Goal: Task Accomplishment & Management: Use online tool/utility

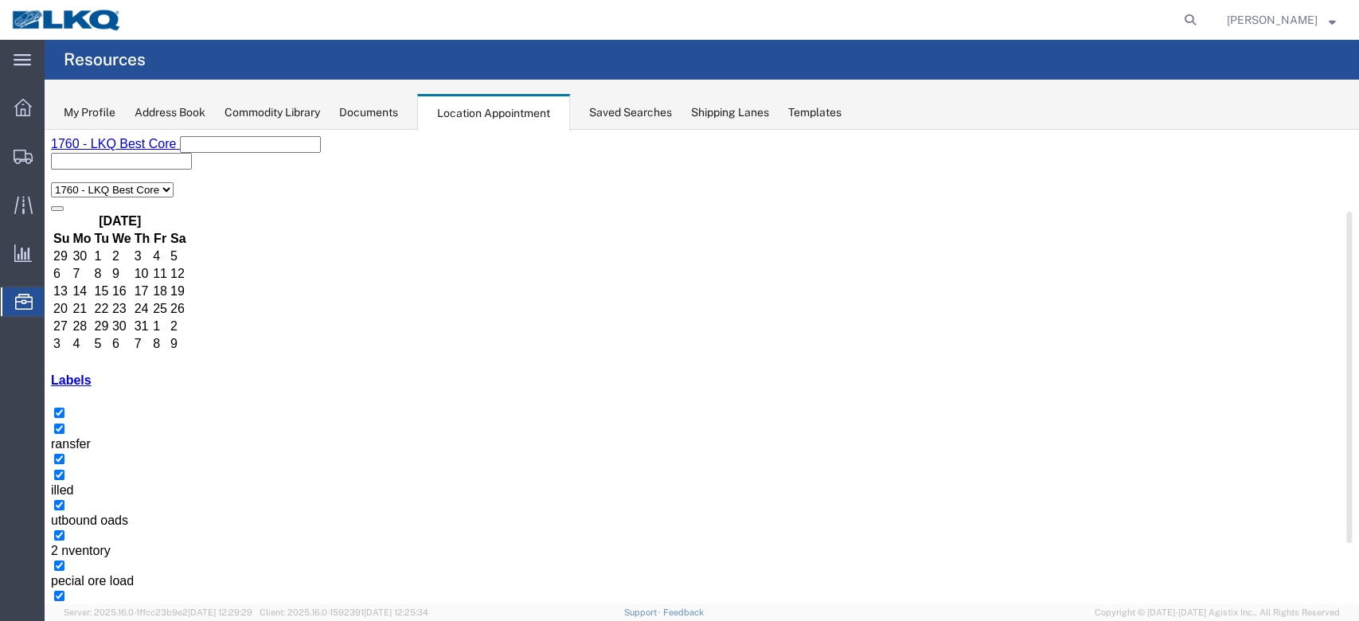
scroll to position [318, 0]
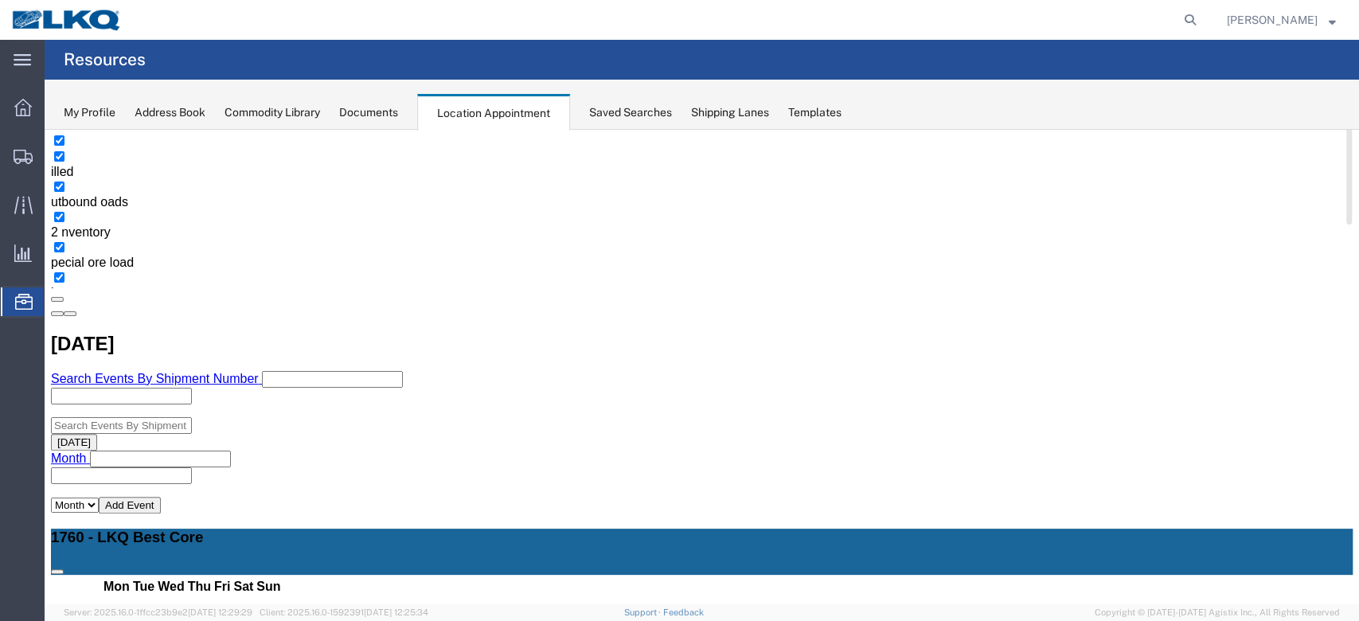
select select "1"
select select
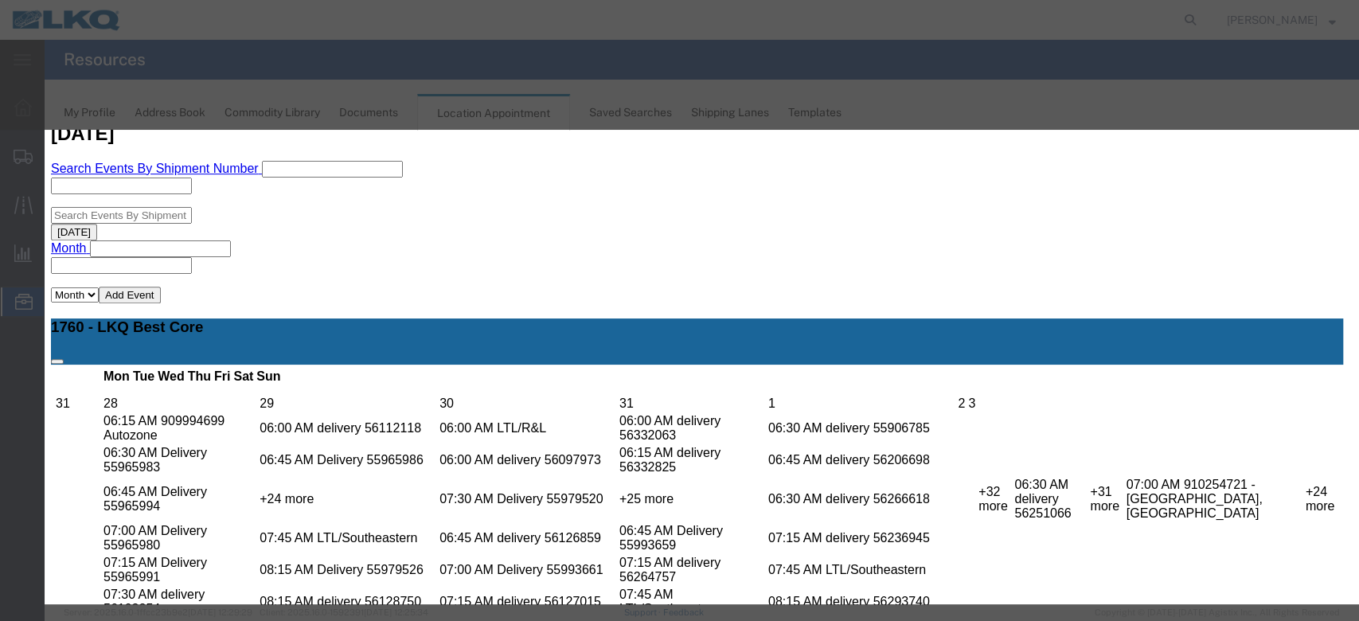
scroll to position [530, 0]
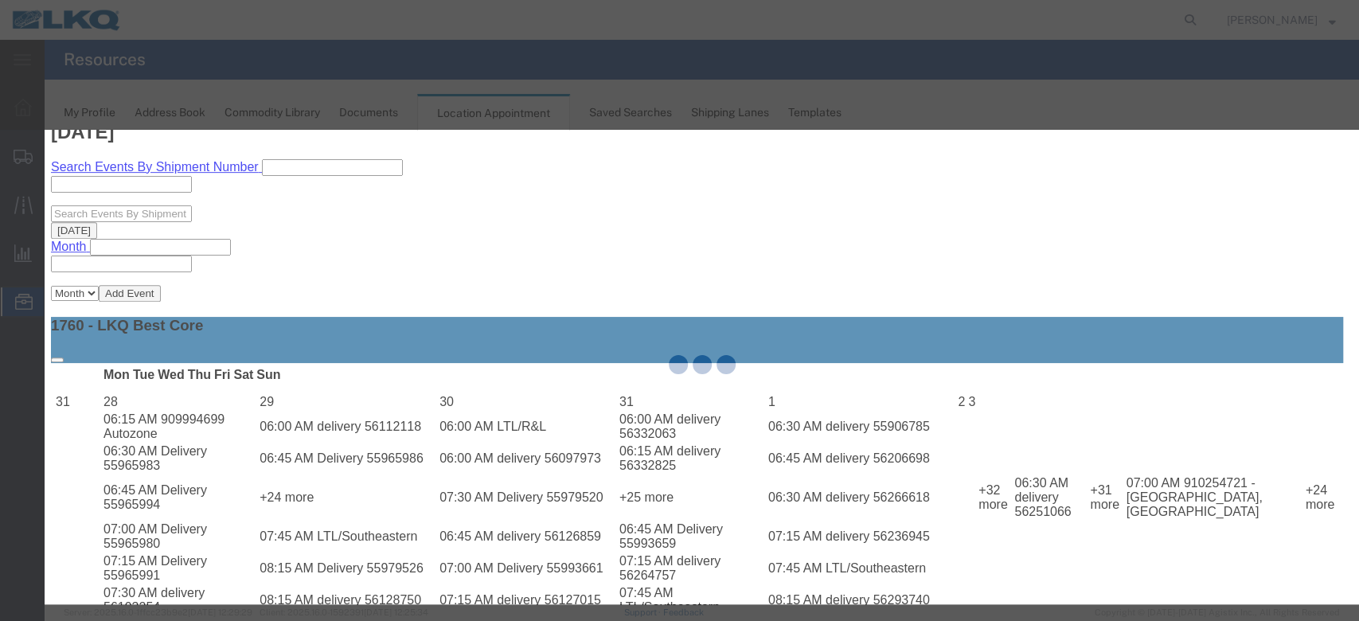
select select
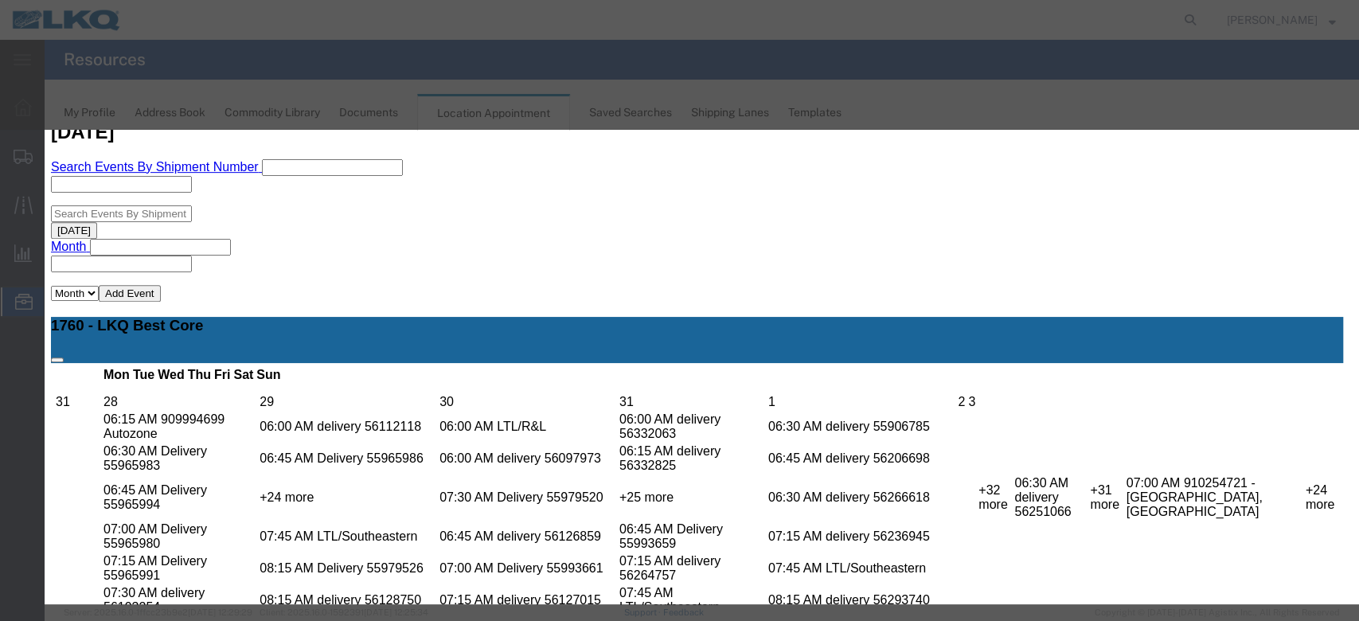
scroll to position [159, 0]
type input "de"
select select "40"
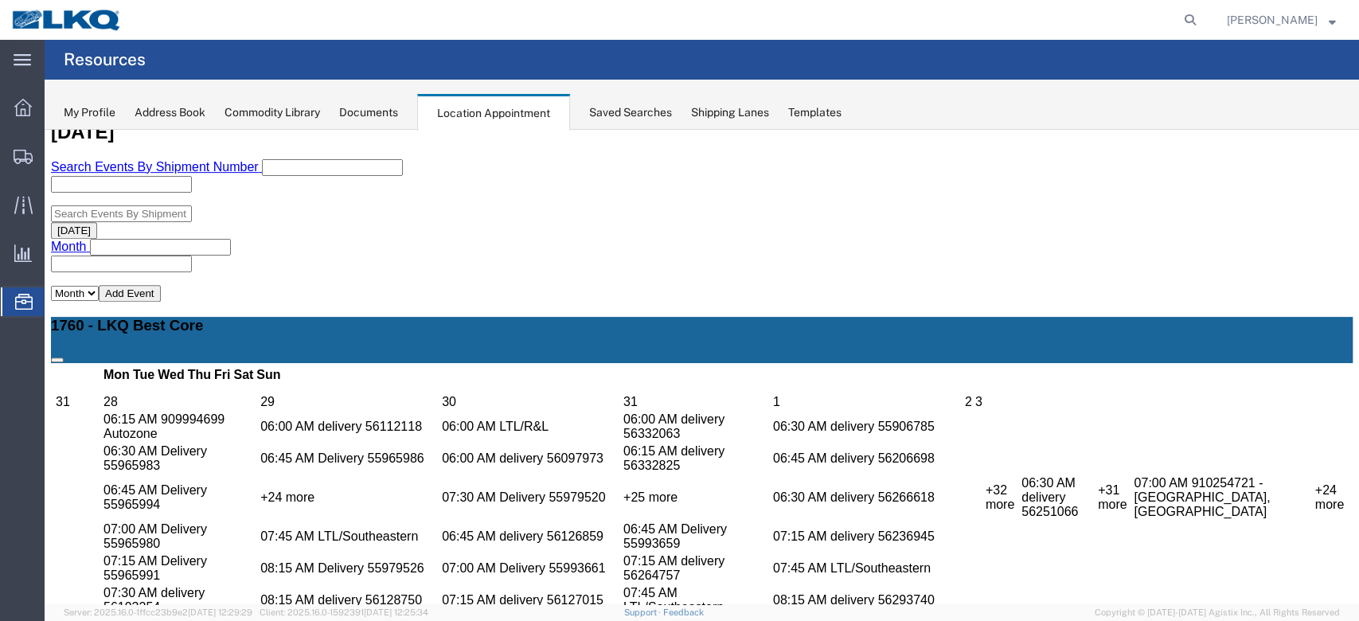
scroll to position [0, 0]
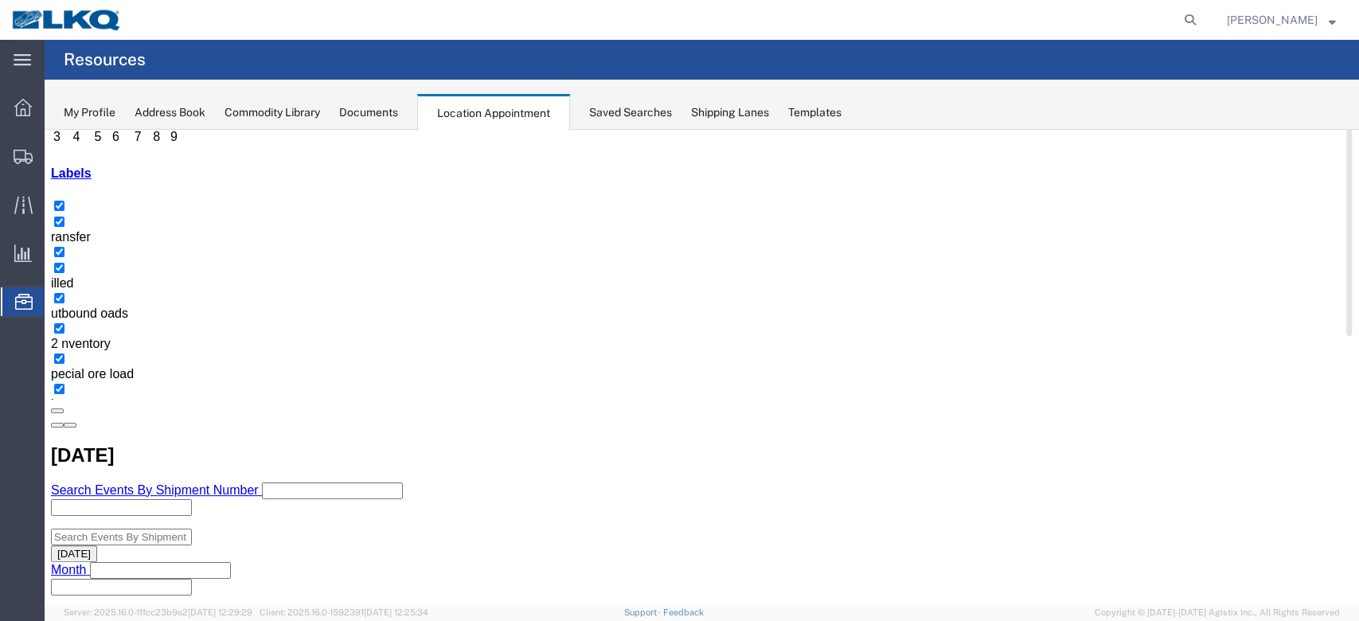
scroll to position [318, 0]
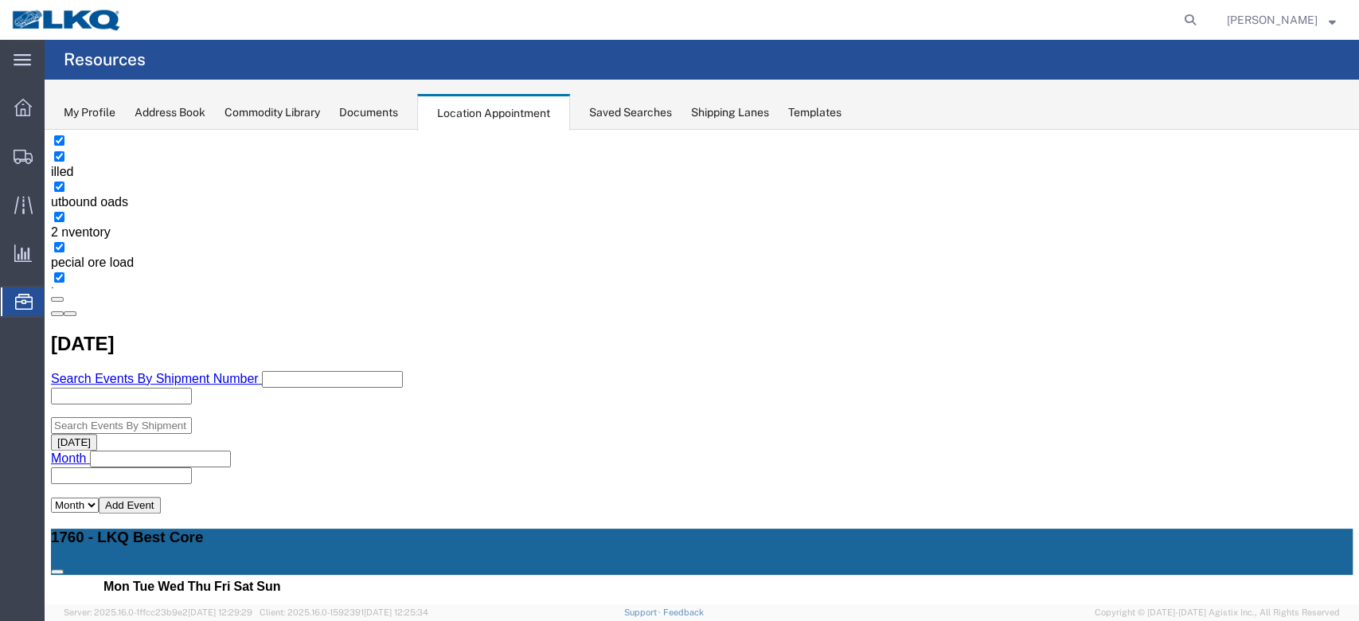
select select "1"
select select "24"
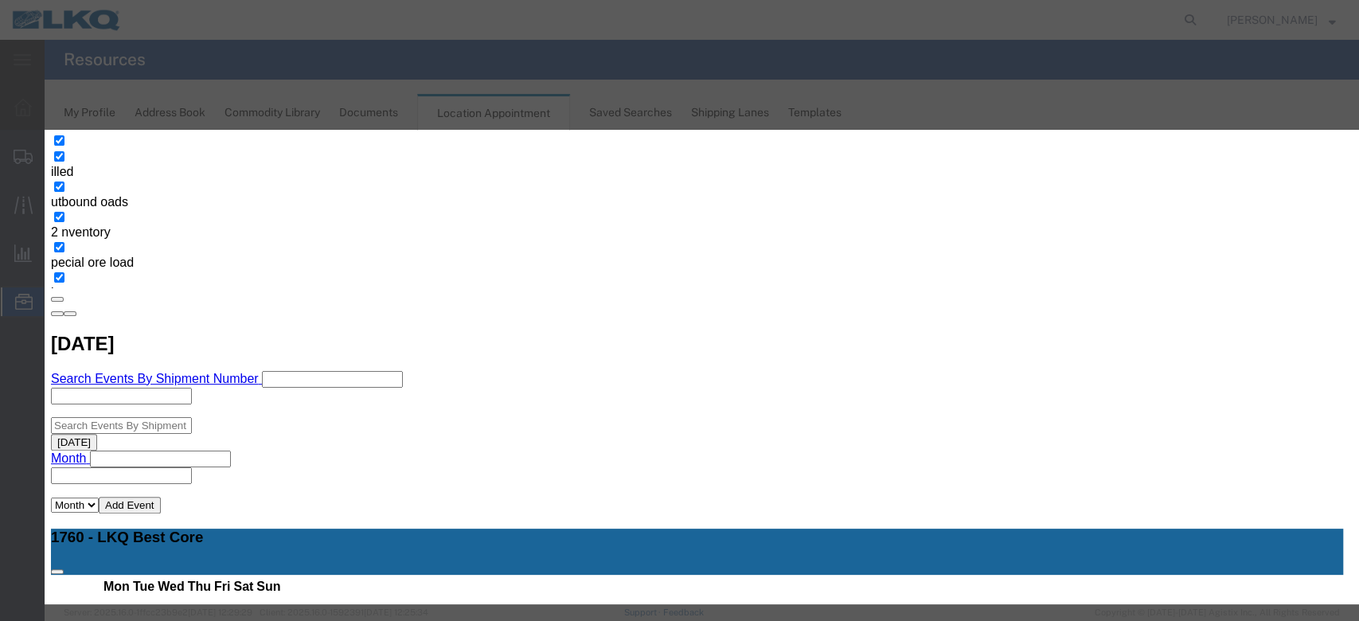
scroll to position [151, 0]
type input "de"
drag, startPoint x: 808, startPoint y: 411, endPoint x: 824, endPoint y: 412, distance: 16.0
select select "40"
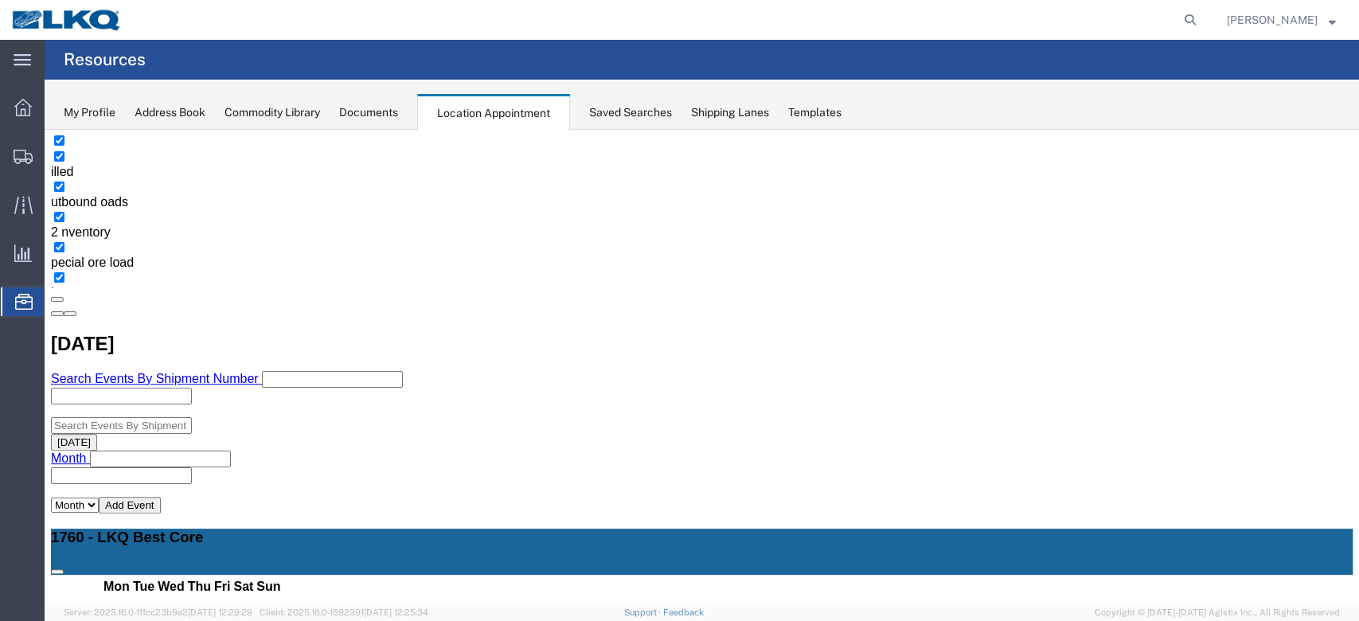
scroll to position [0, 0]
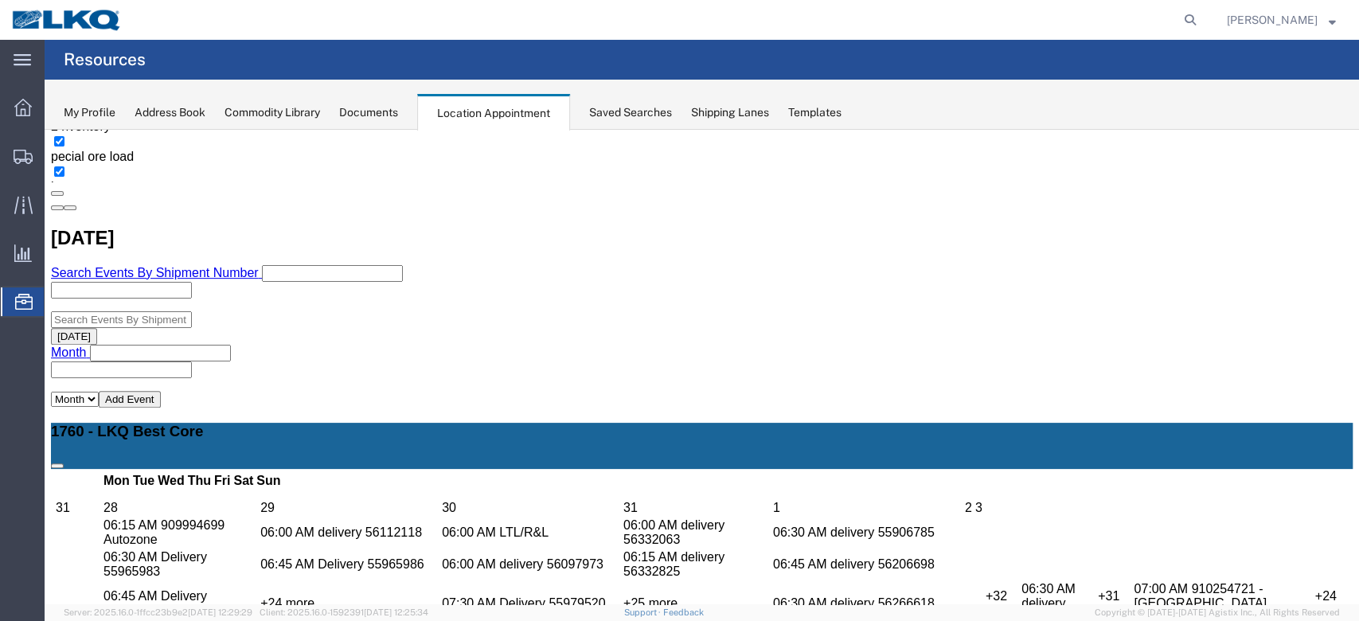
scroll to position [318, 0]
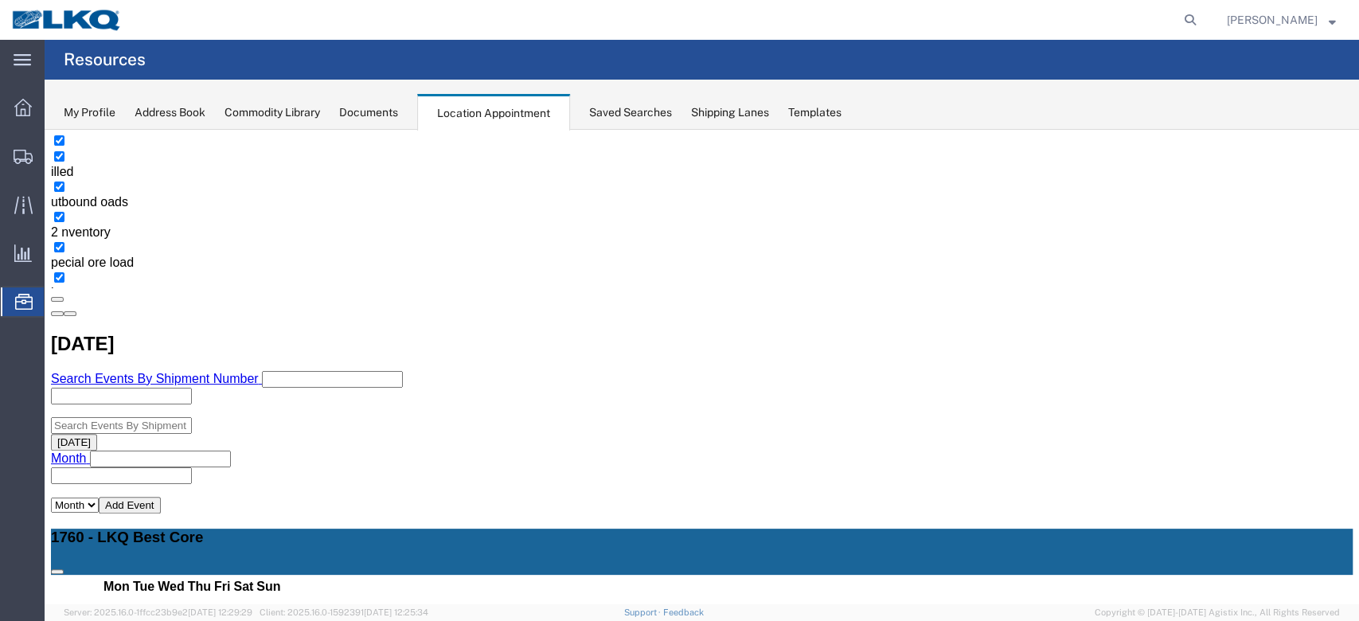
select select "1"
select select
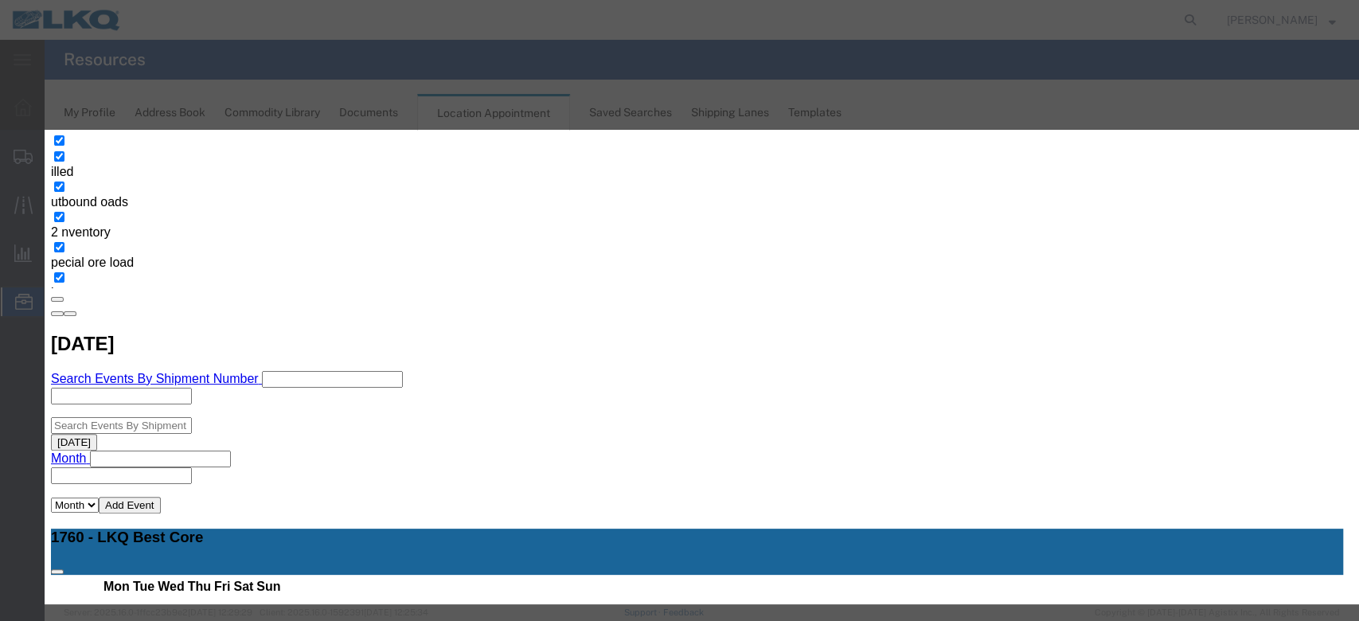
select select
type input "de"
select select "40"
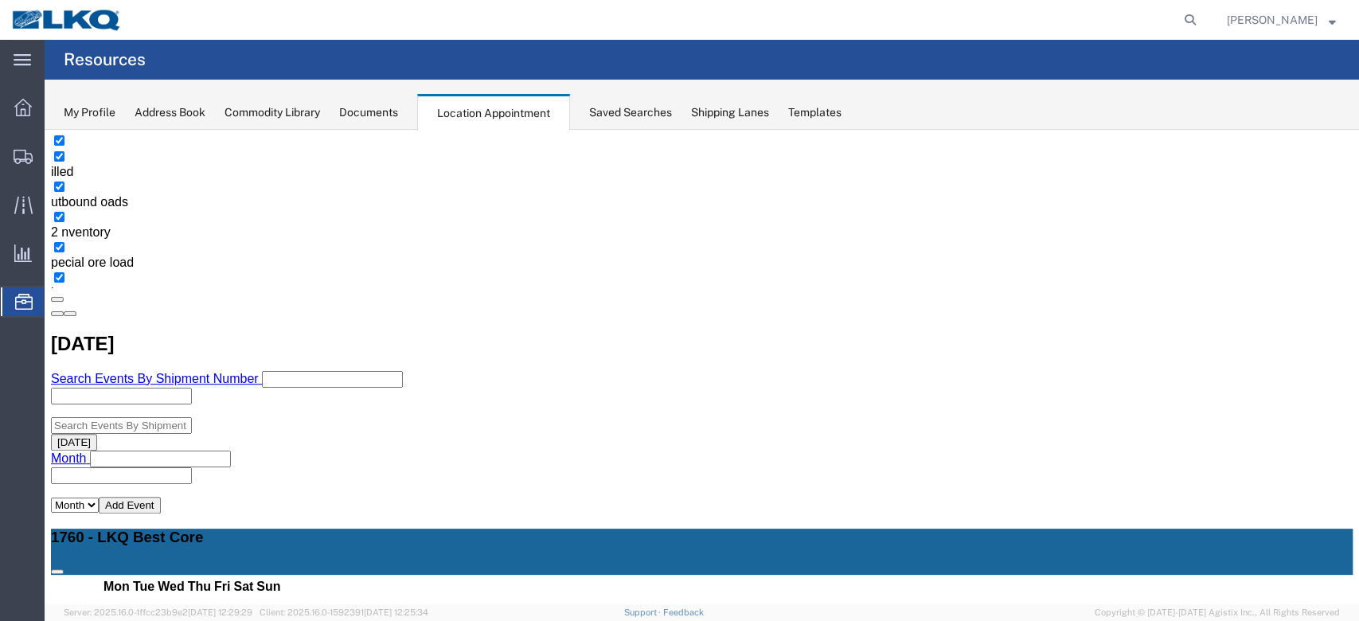
scroll to position [0, 0]
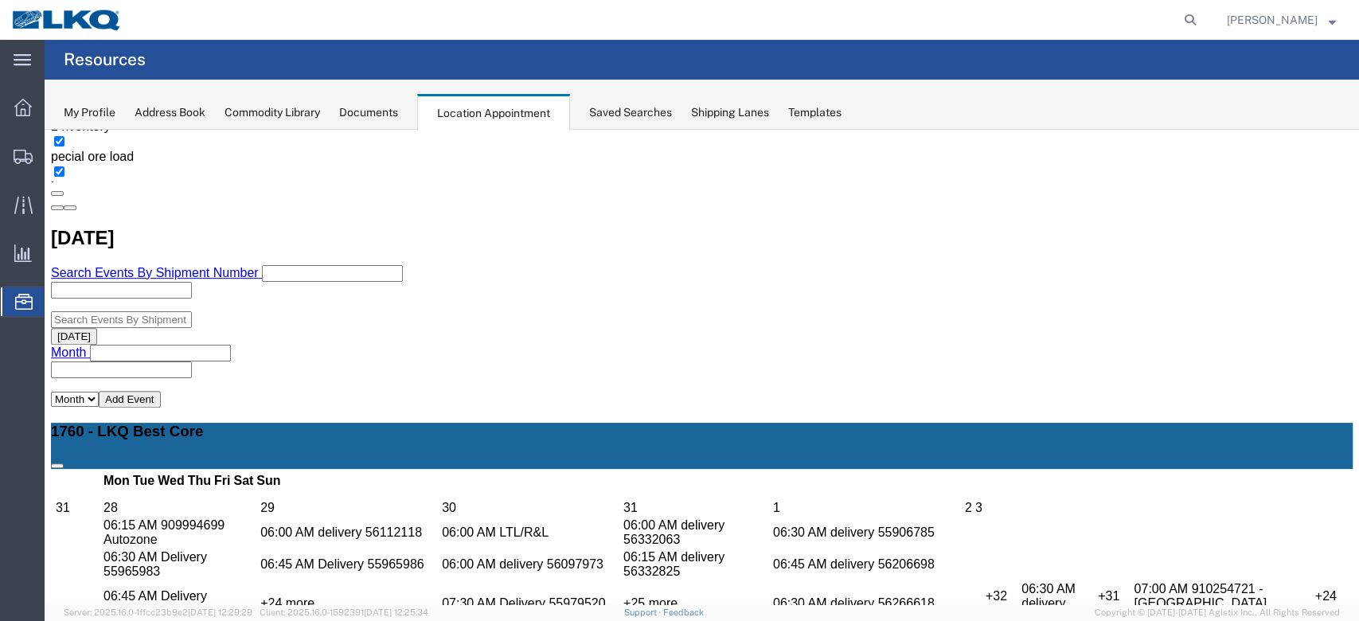
scroll to position [212, 0]
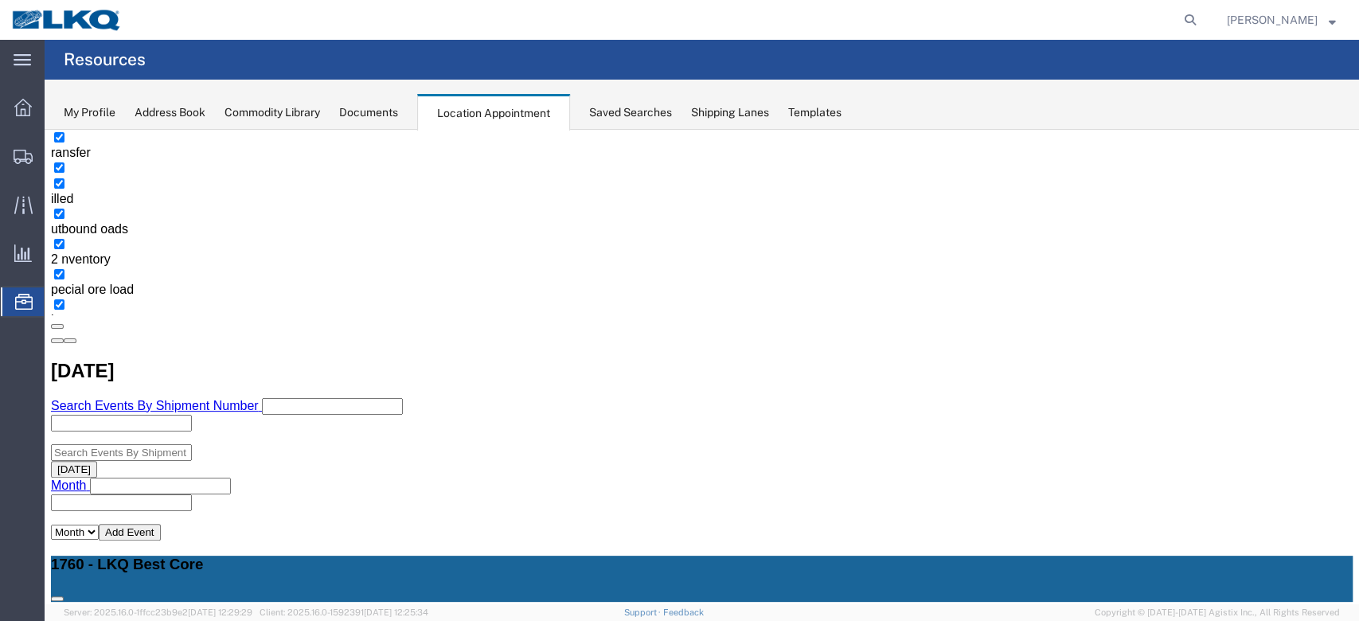
scroll to position [318, 0]
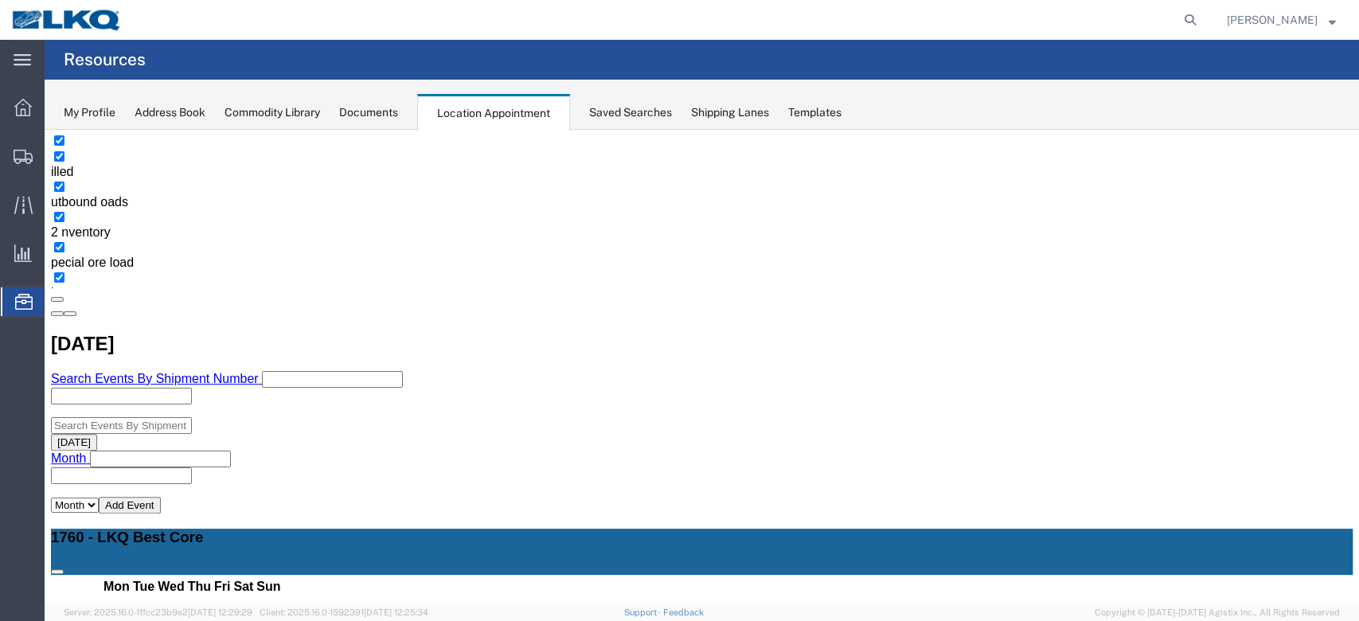
select select "1"
select select
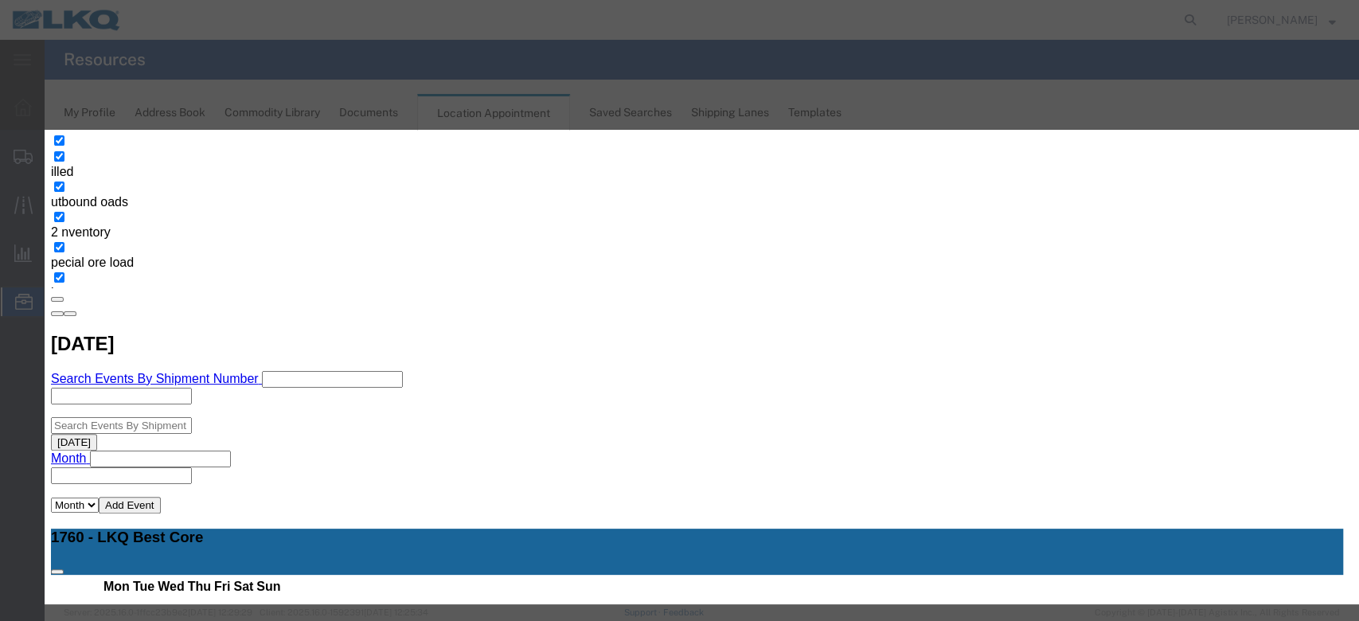
scroll to position [151, 0]
type input "m"
select select "24"
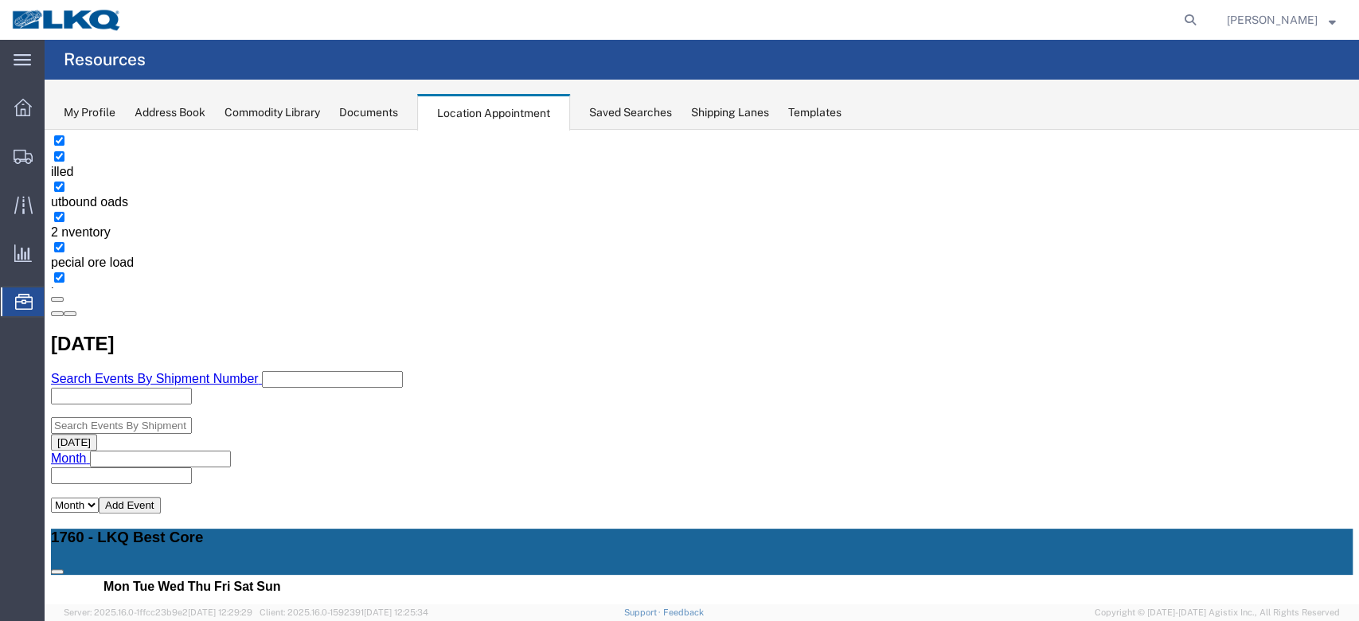
scroll to position [0, 0]
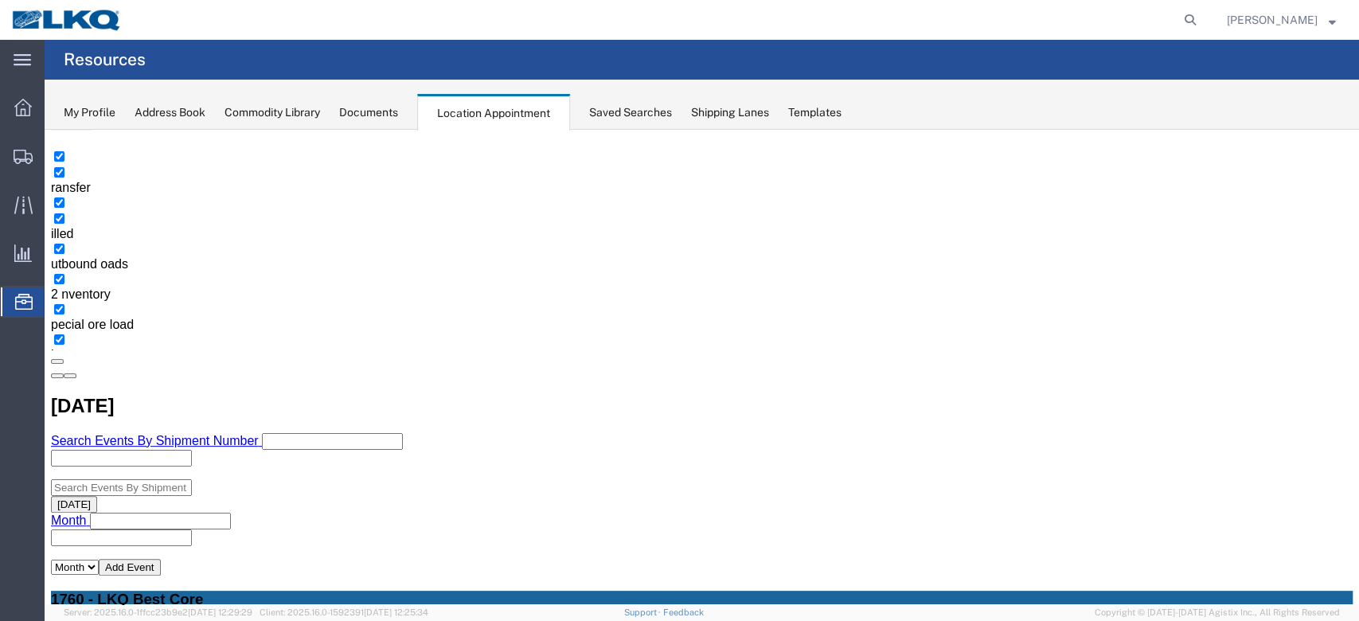
scroll to position [212, 0]
